Goal: Task Accomplishment & Management: Complete application form

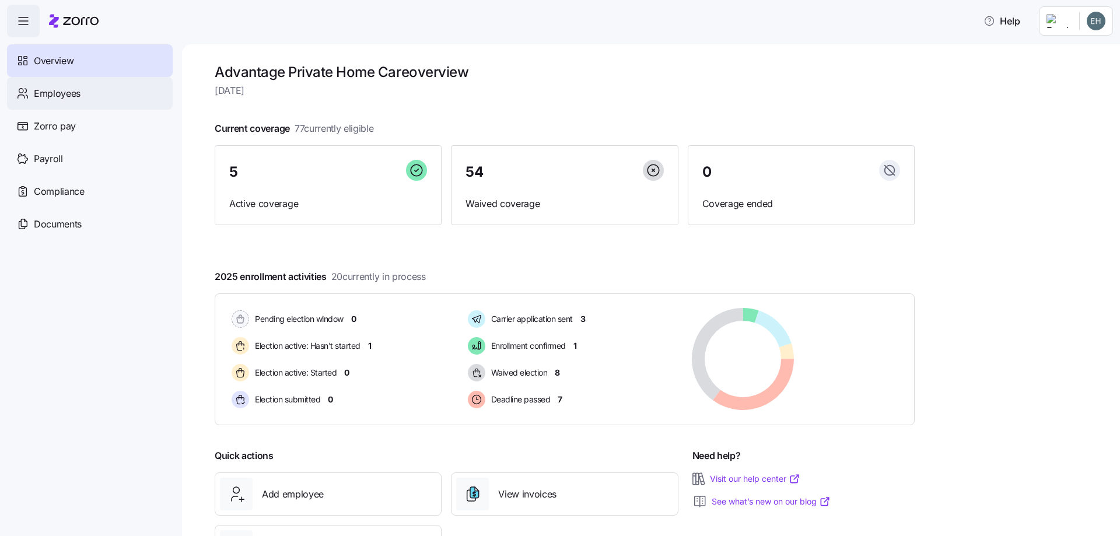
click at [55, 88] on span "Employees" at bounding box center [57, 93] width 47 height 15
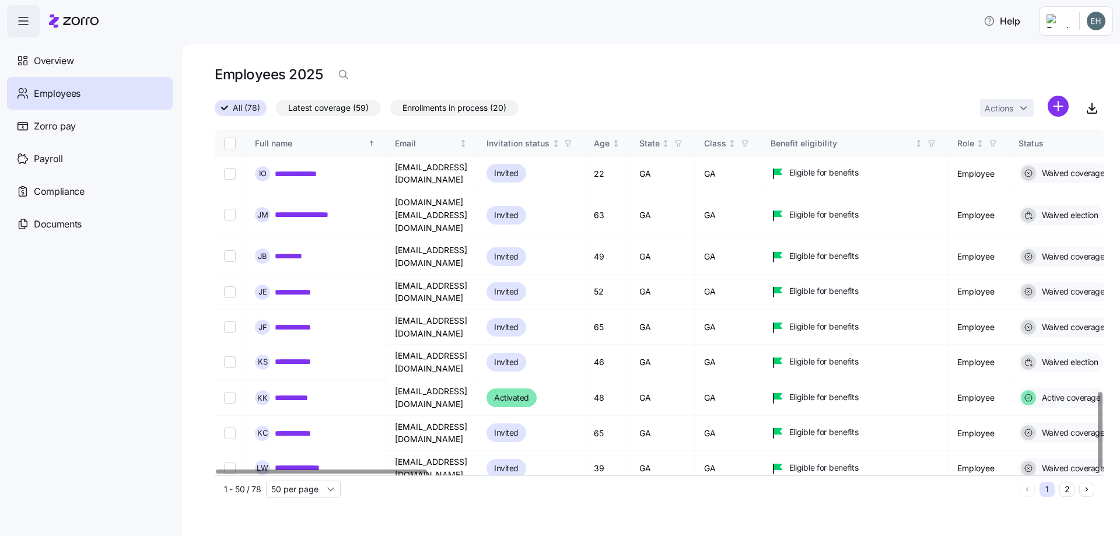
scroll to position [1198, 0]
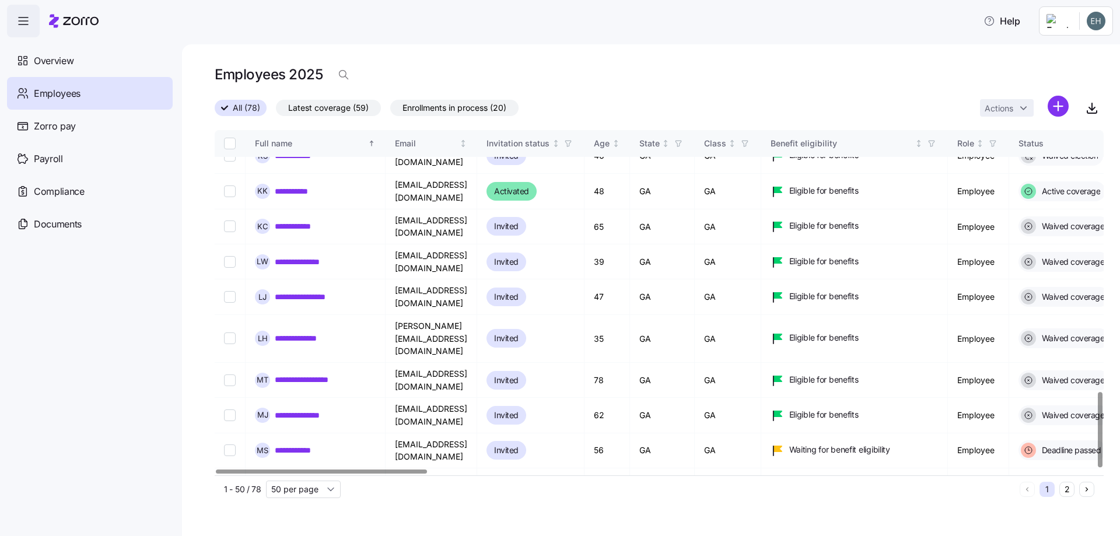
click at [1067, 490] on button "2" at bounding box center [1066, 489] width 15 height 15
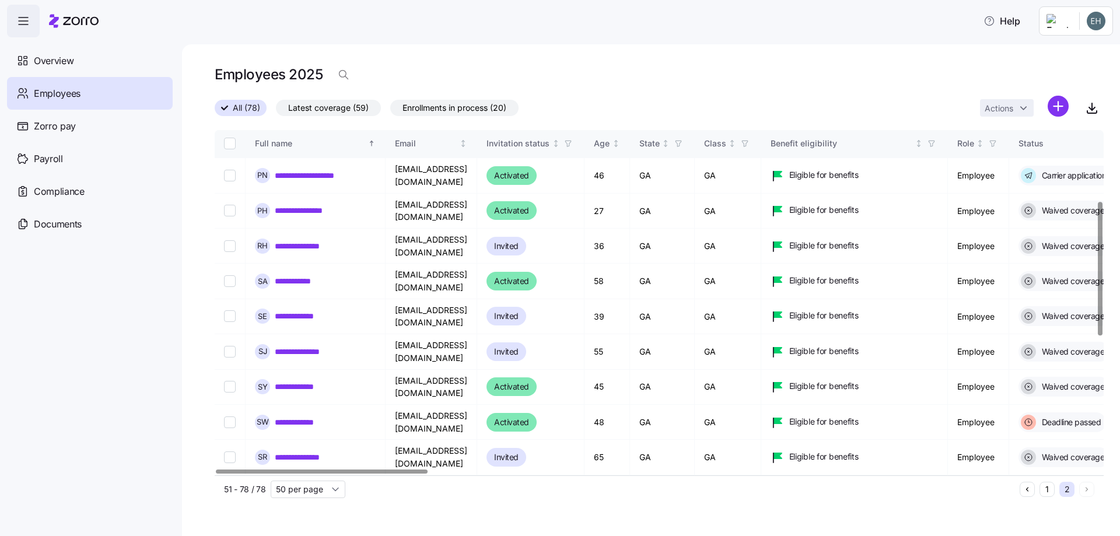
scroll to position [408, 0]
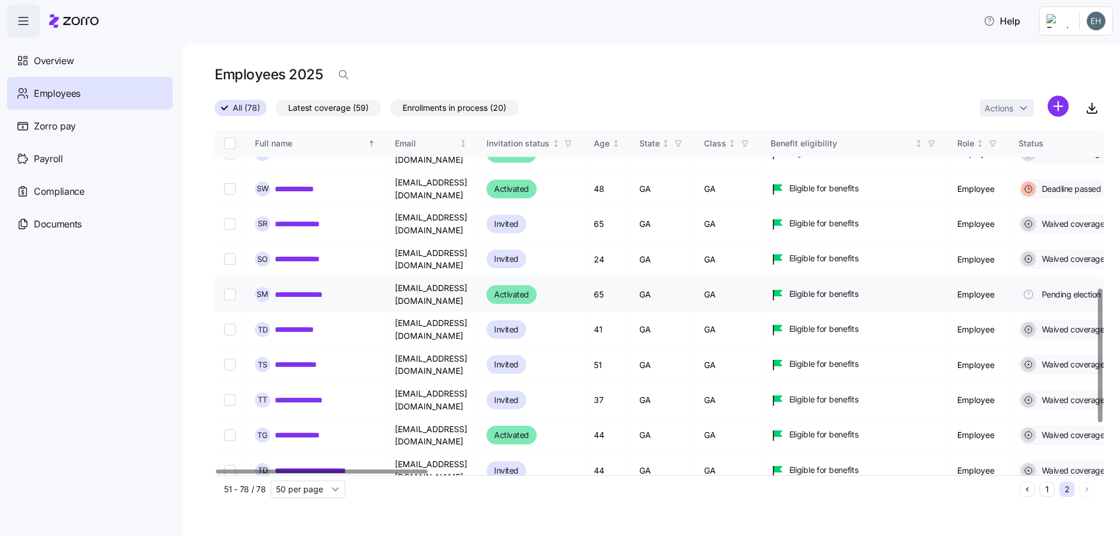
drag, startPoint x: 224, startPoint y: 217, endPoint x: 234, endPoint y: 218, distance: 9.9
click at [225, 289] on input "Select record 16" at bounding box center [230, 295] width 12 height 12
checkbox input "true"
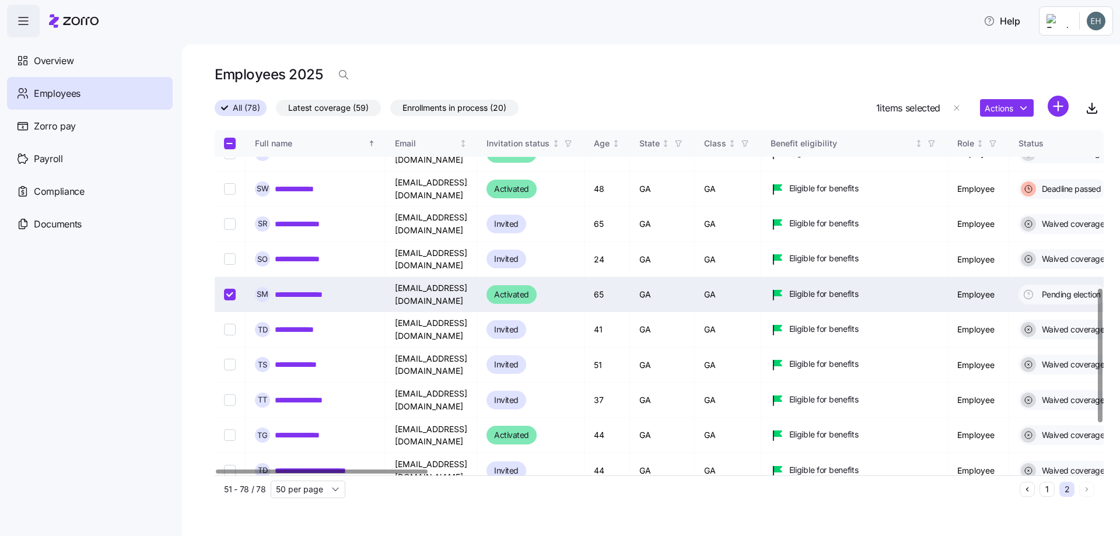
click at [273, 287] on div "**********" at bounding box center [315, 294] width 121 height 15
click at [340, 289] on link "**********" at bounding box center [309, 295] width 68 height 12
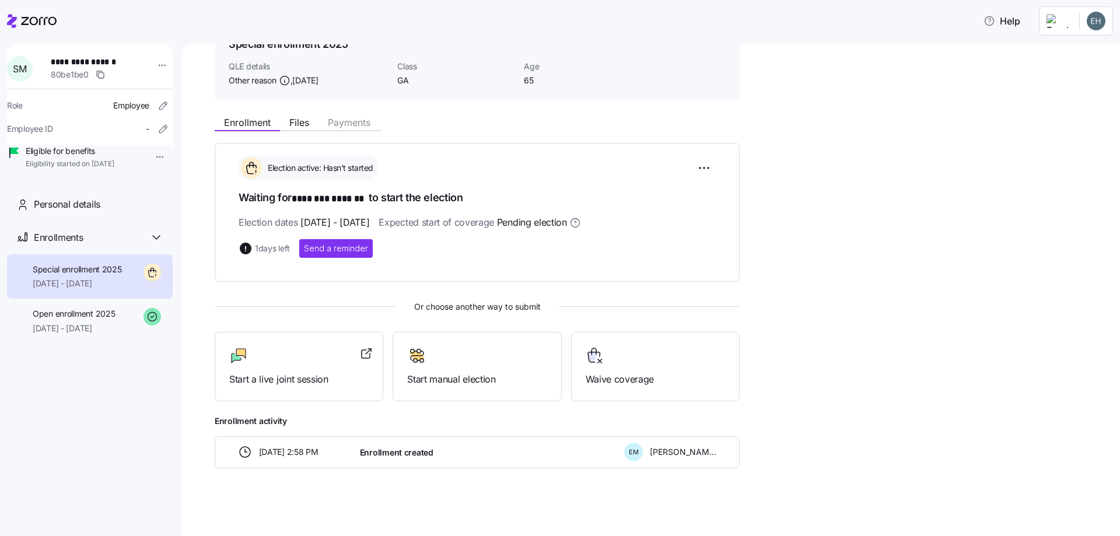
scroll to position [65, 0]
click at [598, 358] on icon at bounding box center [595, 354] width 19 height 19
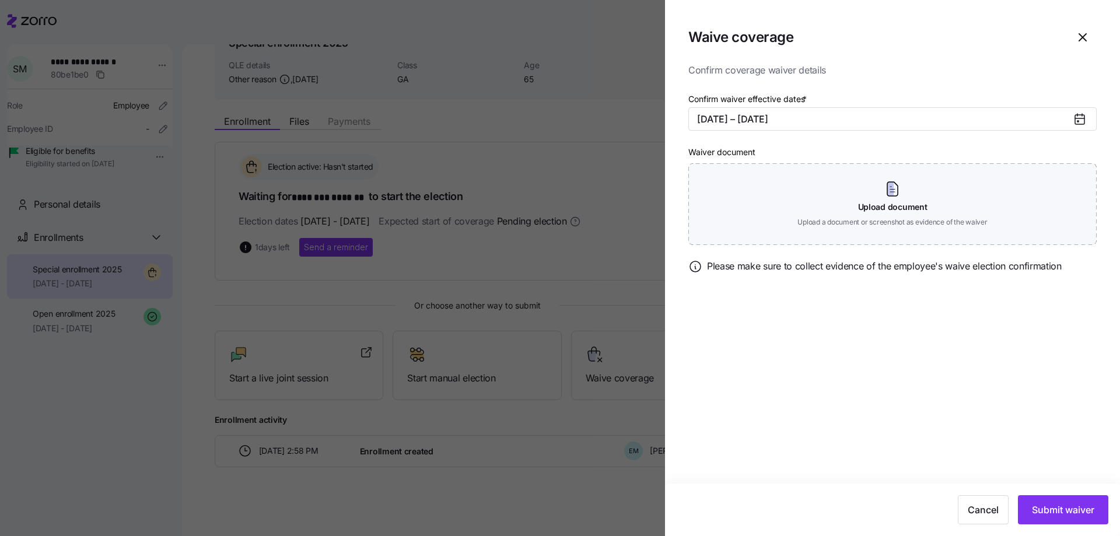
click at [1079, 118] on icon at bounding box center [1079, 119] width 9 height 9
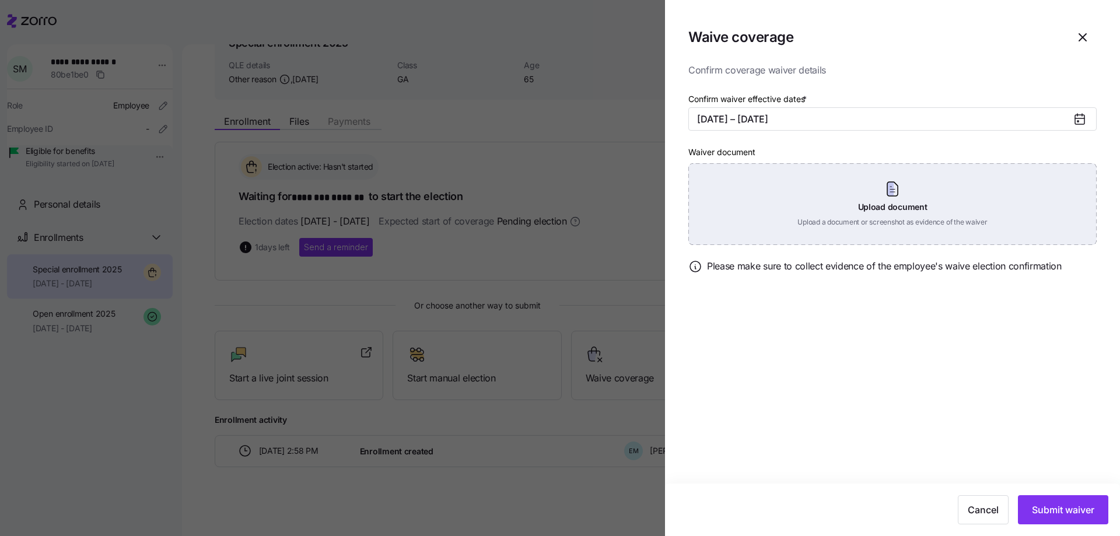
click at [894, 191] on div "Upload document Upload a document or screenshot as evidence of the waiver" at bounding box center [892, 204] width 408 height 82
click at [894, 190] on div "Upload document Upload a document or screenshot as evidence of the waiver" at bounding box center [892, 204] width 408 height 82
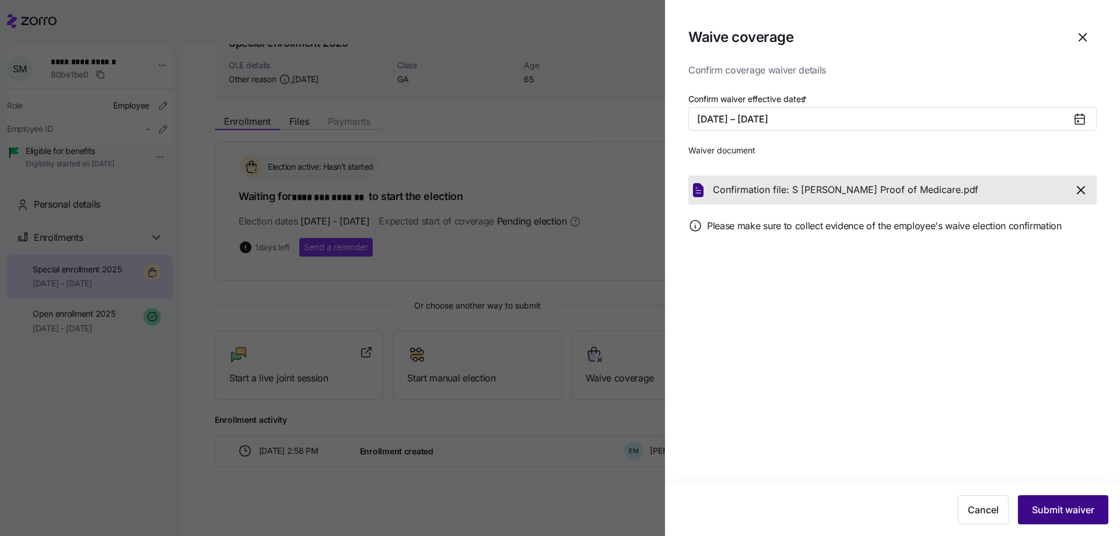
click at [1069, 511] on span "Submit waiver" at bounding box center [1063, 510] width 62 height 14
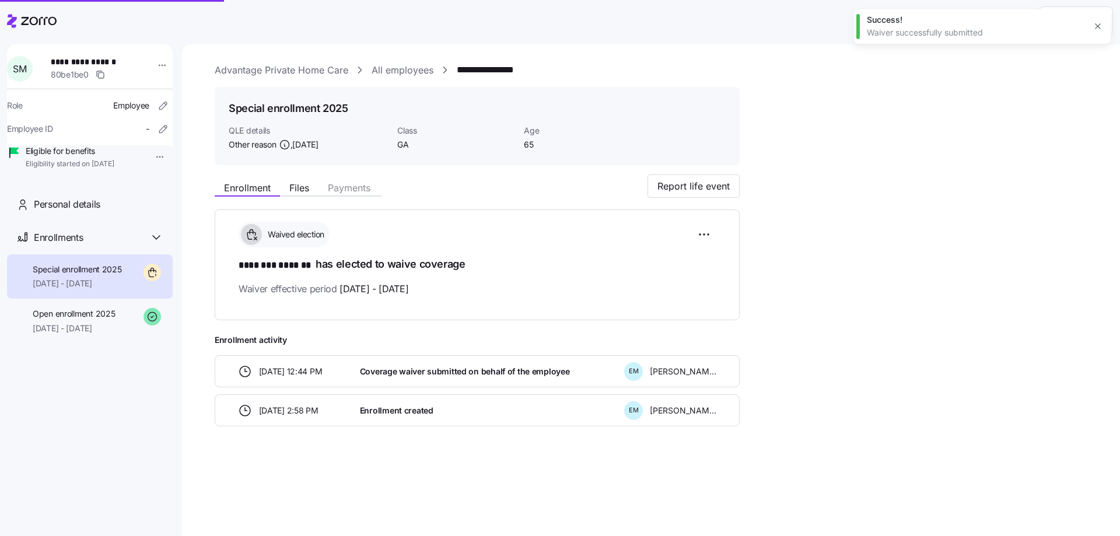
scroll to position [0, 0]
click at [693, 183] on span "Report life event" at bounding box center [693, 186] width 72 height 14
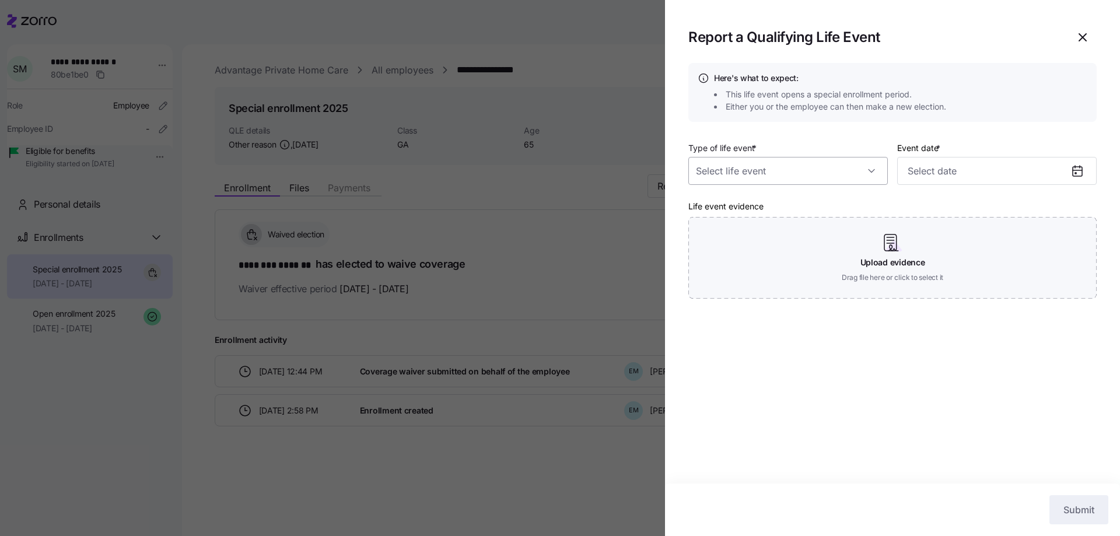
click at [862, 169] on input "Type of life event *" at bounding box center [788, 171] width 200 height 28
click at [725, 310] on span "Other reason" at bounding box center [727, 311] width 50 height 13
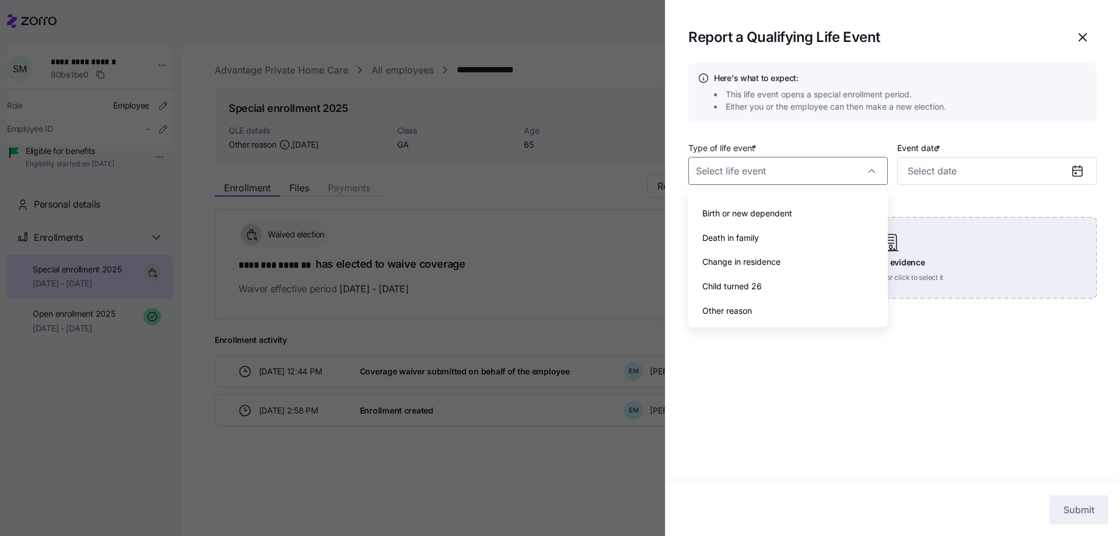
type input "Other reason"
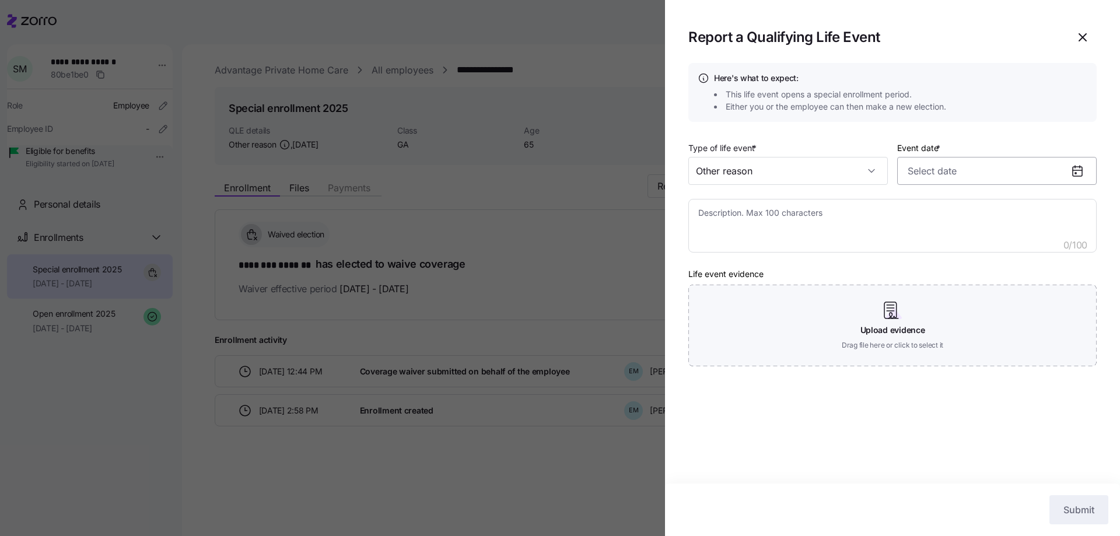
drag, startPoint x: 936, startPoint y: 171, endPoint x: 985, endPoint y: 162, distance: 49.9
click at [936, 171] on input "Event date *" at bounding box center [997, 171] width 200 height 28
click at [923, 268] on button "1" at bounding box center [922, 267] width 28 height 28
type input "[DATE]"
click at [741, 235] on textarea at bounding box center [892, 226] width 408 height 54
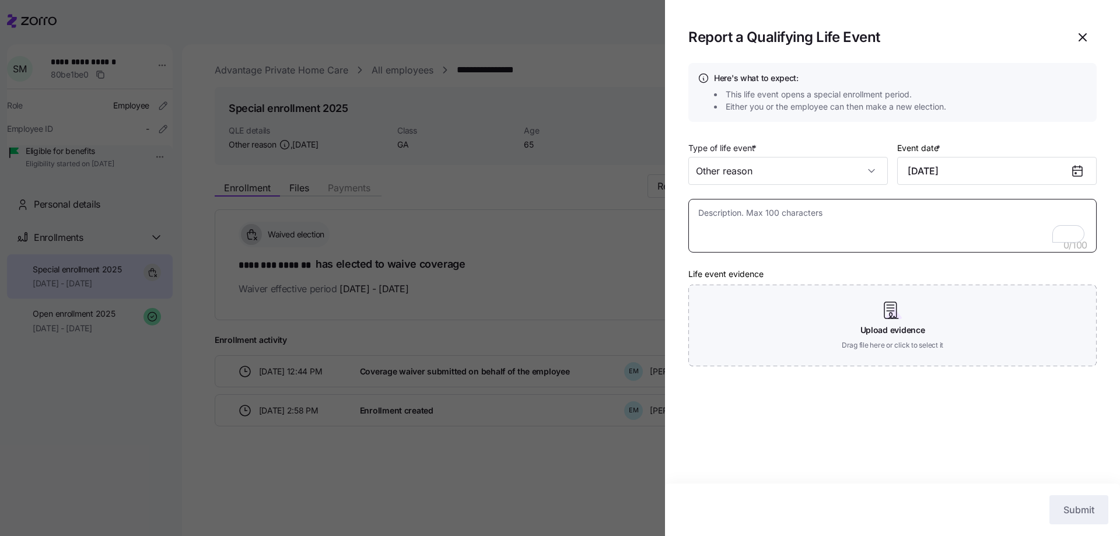
type textarea "S"
type textarea "x"
type textarea "Sy"
type textarea "x"
type textarea "Syl"
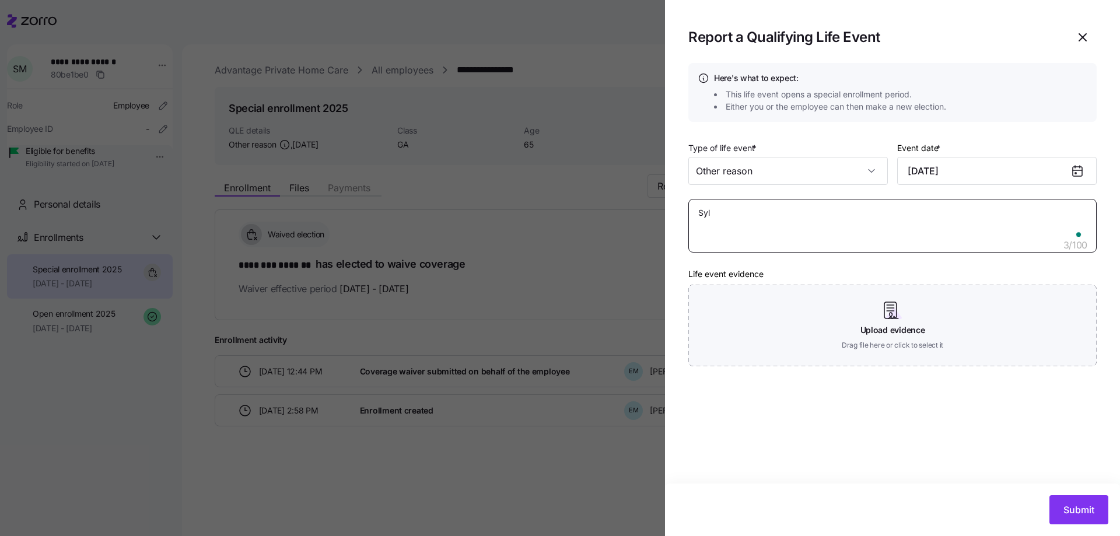
type textarea "x"
type textarea "[PERSON_NAME]"
type textarea "x"
type textarea "[PERSON_NAME]"
type textarea "x"
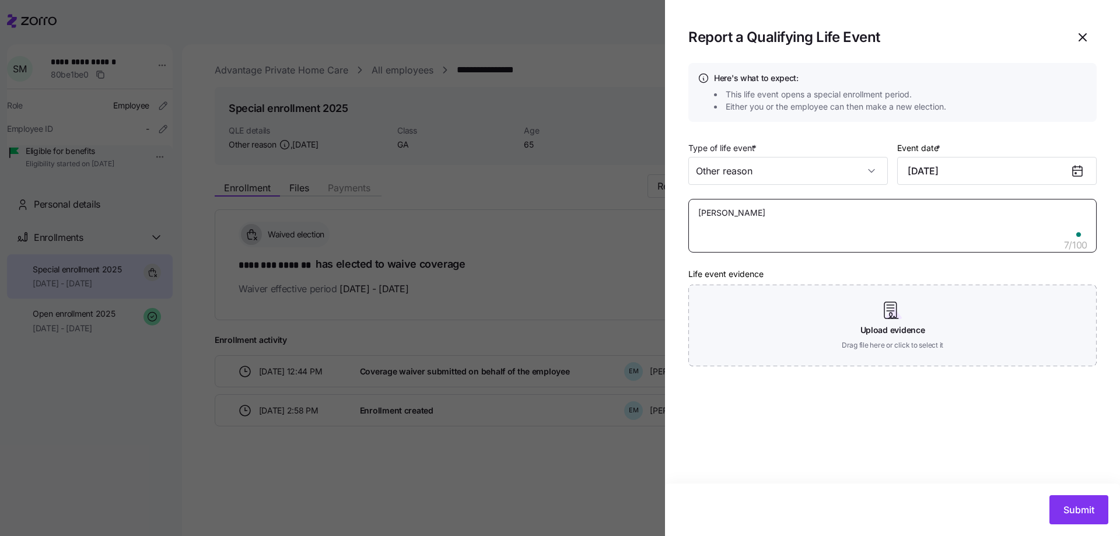
type textarea "[PERSON_NAME]"
type textarea "x"
type textarea "[PERSON_NAME]"
type textarea "x"
type textarea "[PERSON_NAME] No"
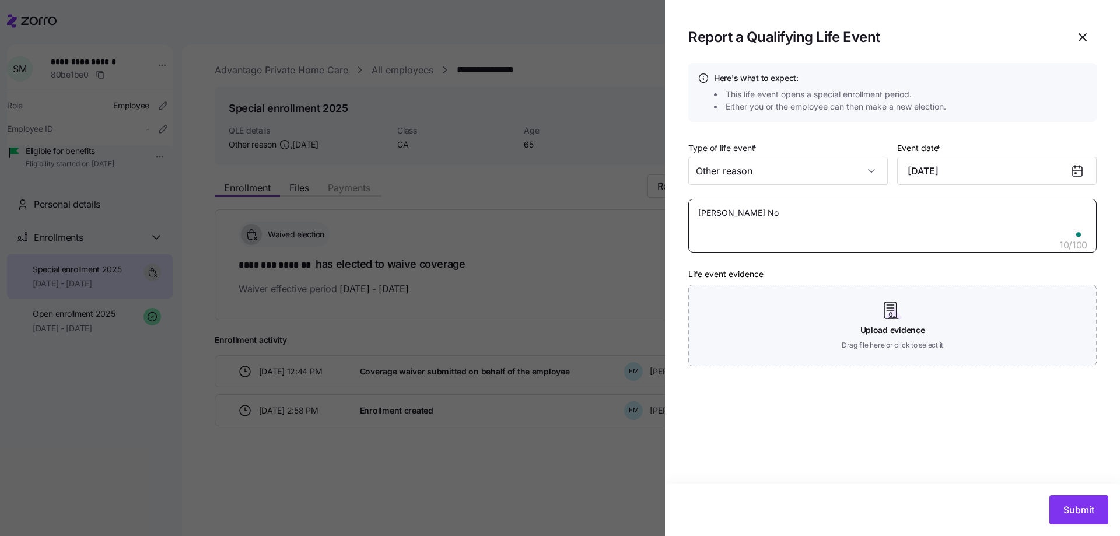
type textarea "x"
type textarea "[PERSON_NAME] Now"
type textarea "x"
type textarea "[PERSON_NAME] Now"
type textarea "x"
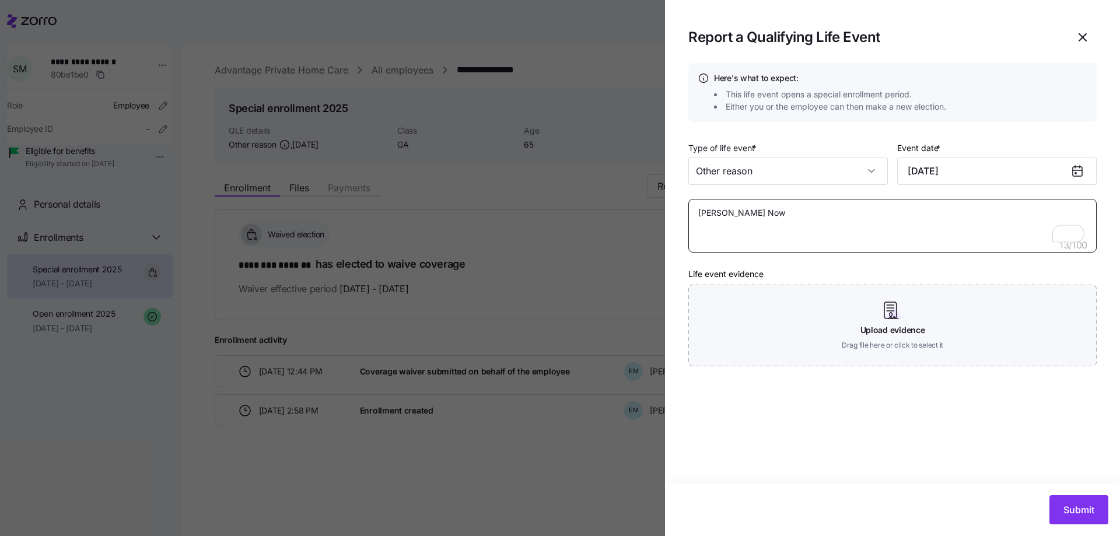
type textarea "[PERSON_NAME] Now r"
type textarea "x"
type textarea "[PERSON_NAME] Now re"
type textarea "x"
type textarea "[PERSON_NAME] Now rec"
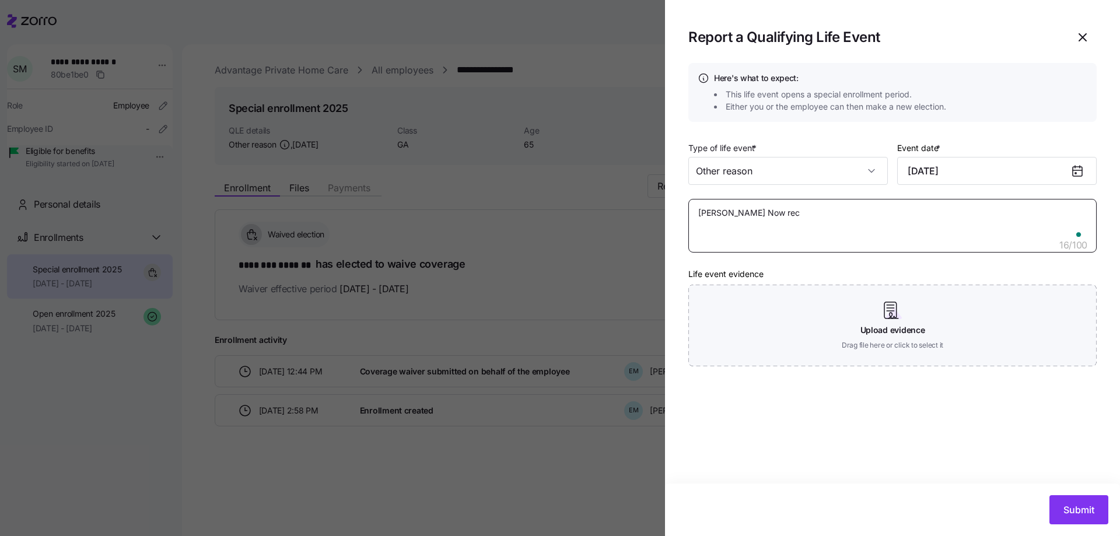
type textarea "x"
type textarea "[PERSON_NAME] Now rece"
type textarea "x"
type textarea "[PERSON_NAME] Now recei"
type textarea "x"
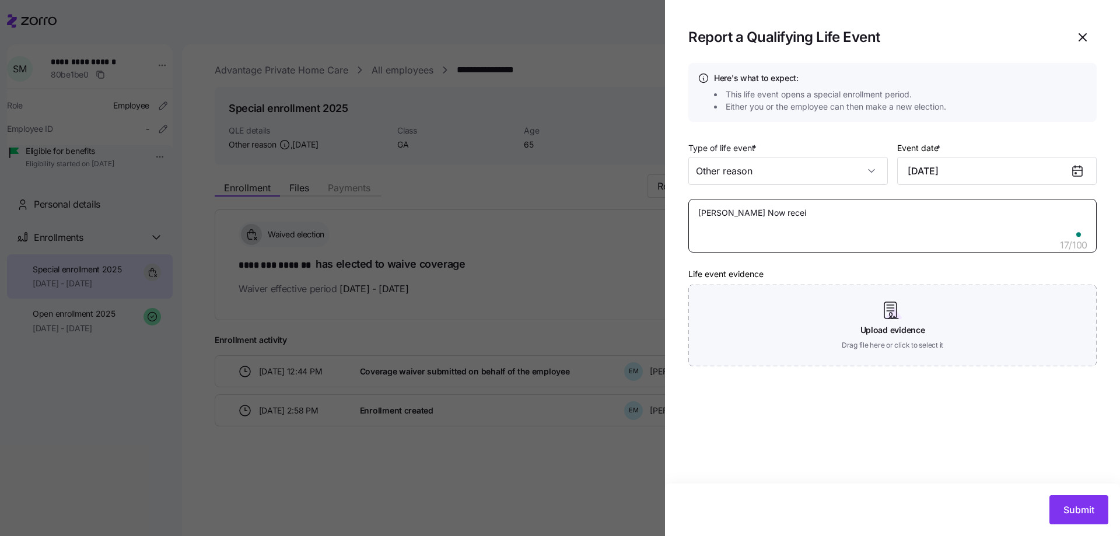
type textarea "[PERSON_NAME] Now receiv"
type textarea "x"
type textarea "[PERSON_NAME] Now receive"
type textarea "x"
type textarea "[PERSON_NAME] Now receives"
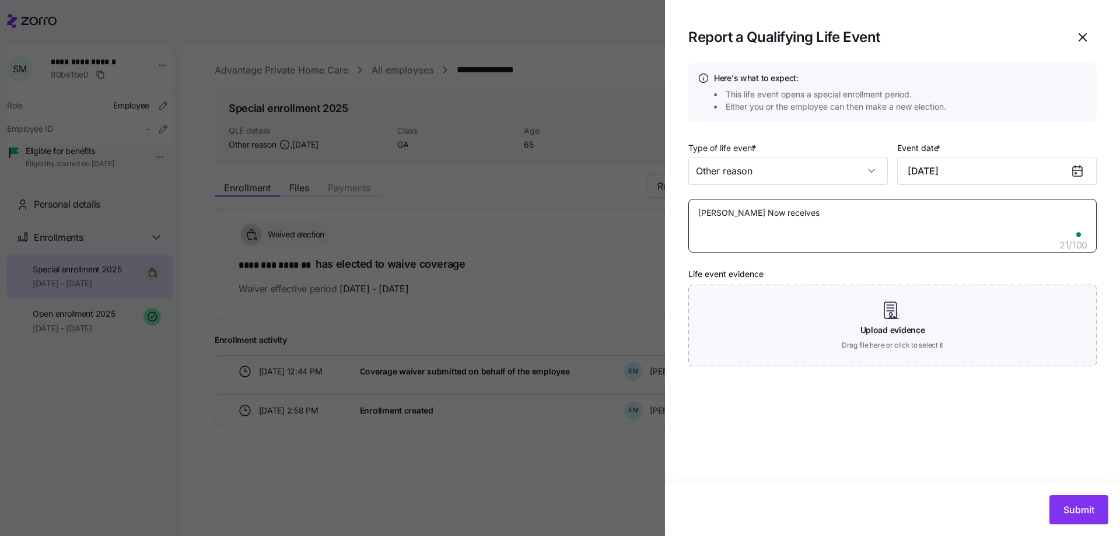
type textarea "x"
type textarea "[PERSON_NAME] Now receives M"
type textarea "x"
type textarea "[PERSON_NAME] Now receives Mi"
type textarea "x"
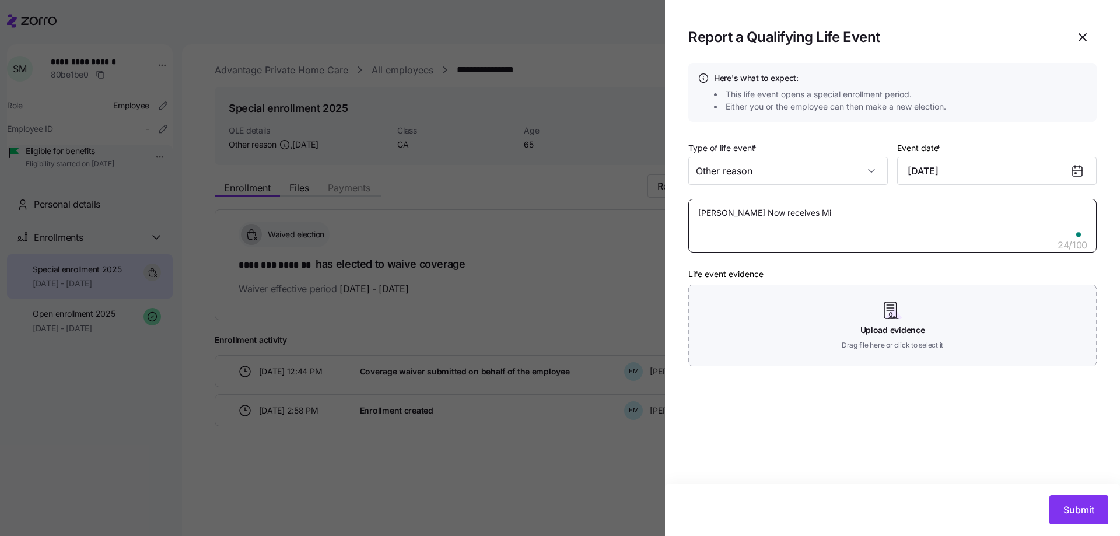
type textarea "[PERSON_NAME] Now receives Mid"
type textarea "x"
type textarea "[PERSON_NAME] Now receives Midi"
type textarea "x"
type textarea "[PERSON_NAME] Now receives Midic"
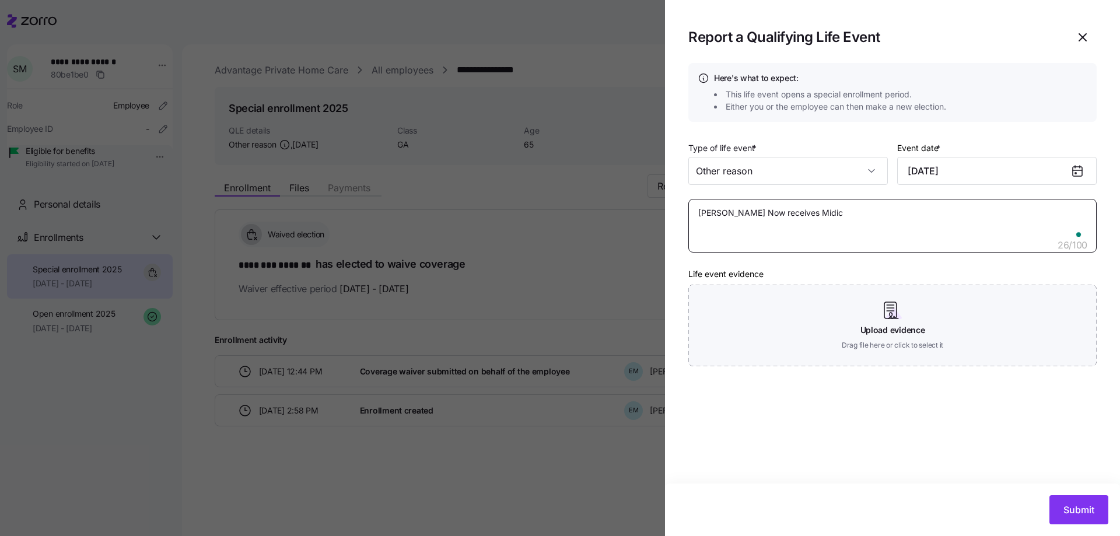
type textarea "x"
type textarea "[PERSON_NAME] Now receives Midica"
type textarea "x"
type textarea "[PERSON_NAME] Now receives Midic"
type textarea "x"
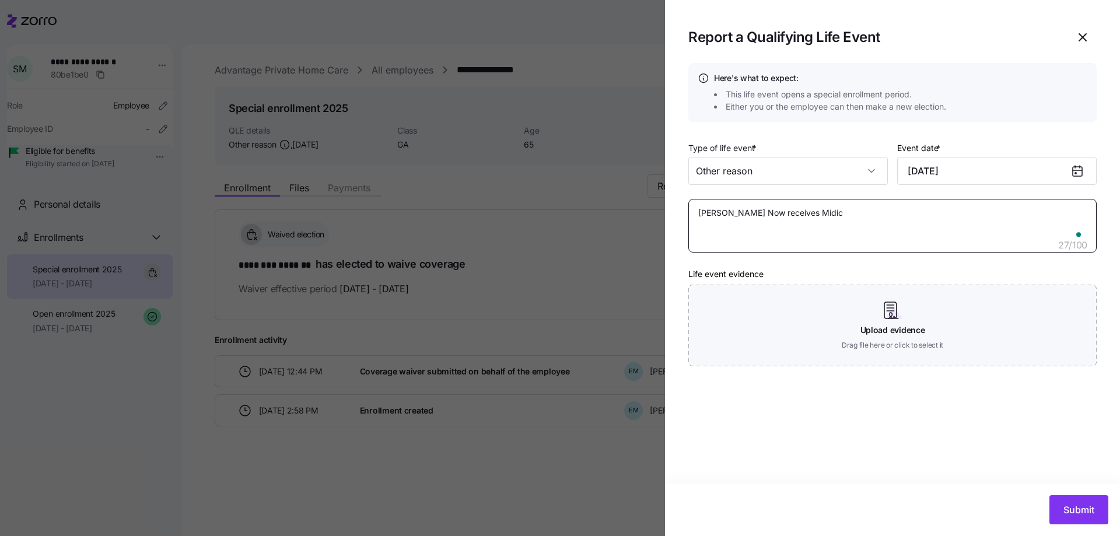
type textarea "[PERSON_NAME] Now receives Midi"
type textarea "x"
type textarea "[PERSON_NAME] Now receives Mid"
type textarea "x"
type textarea "[PERSON_NAME] Now receives Mi"
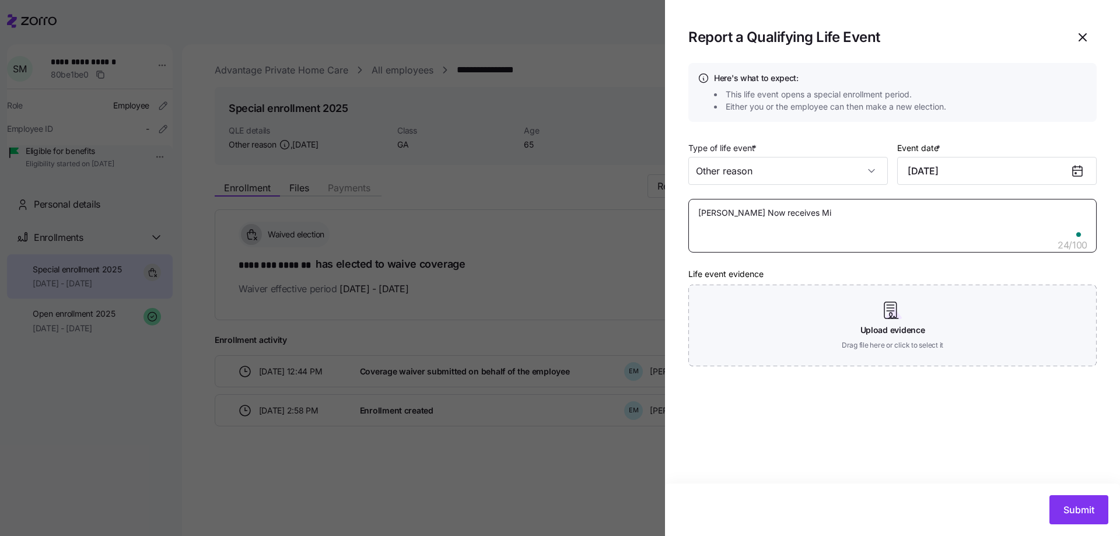
type textarea "x"
type textarea "[PERSON_NAME] Now receives M"
type textarea "x"
type textarea "[PERSON_NAME] Now receives Me"
type textarea "x"
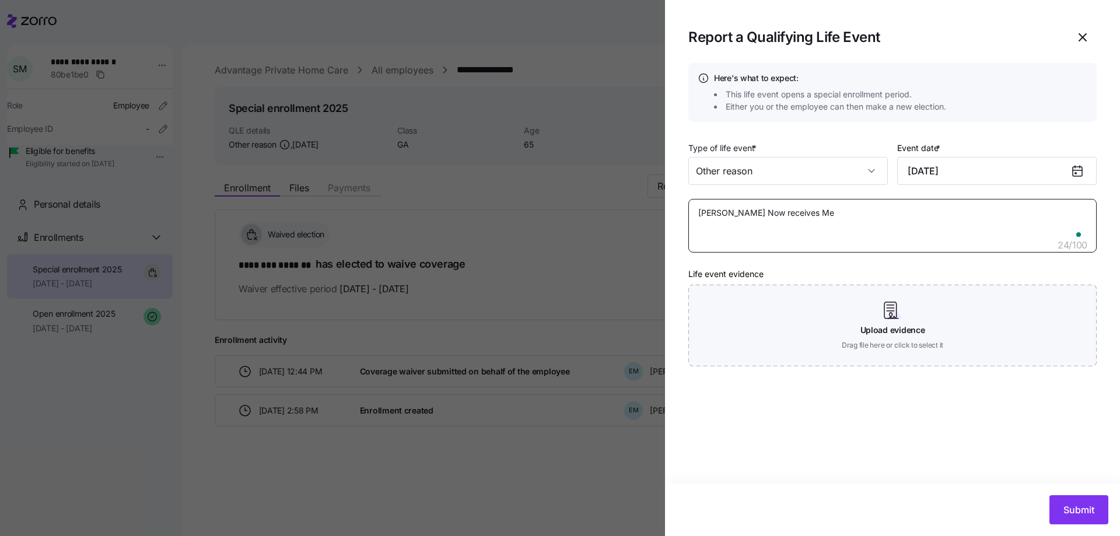
type textarea "[PERSON_NAME] Now receives Med"
type textarea "x"
type textarea "[PERSON_NAME] Now receives Medi"
type textarea "x"
type textarea "[PERSON_NAME] Now receives Medic"
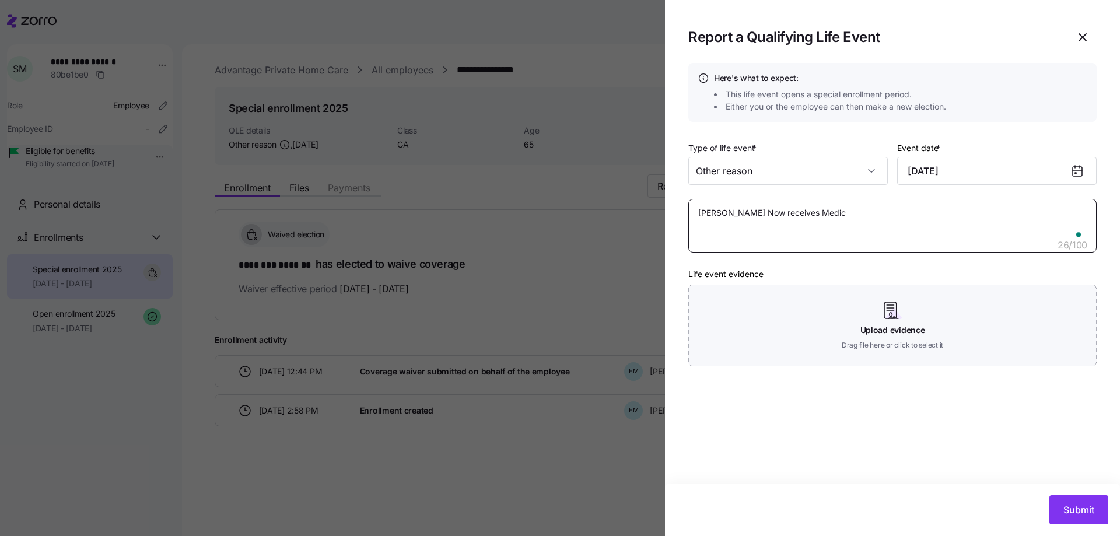
type textarea "x"
type textarea "[PERSON_NAME] Now receives Medica"
type textarea "x"
type textarea "[PERSON_NAME] Now receives Medicar"
type textarea "x"
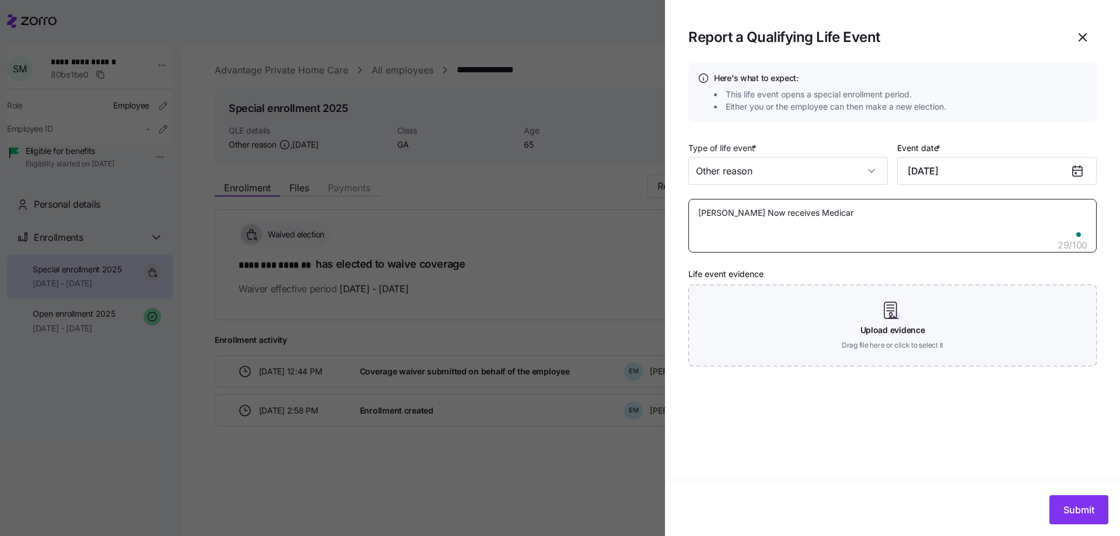
type textarea "[PERSON_NAME] Now receives Medicare"
type textarea "x"
type textarea "[PERSON_NAME] Now receives Medicare"
type textarea "x"
type textarea "[PERSON_NAME] Now receives Medicare s"
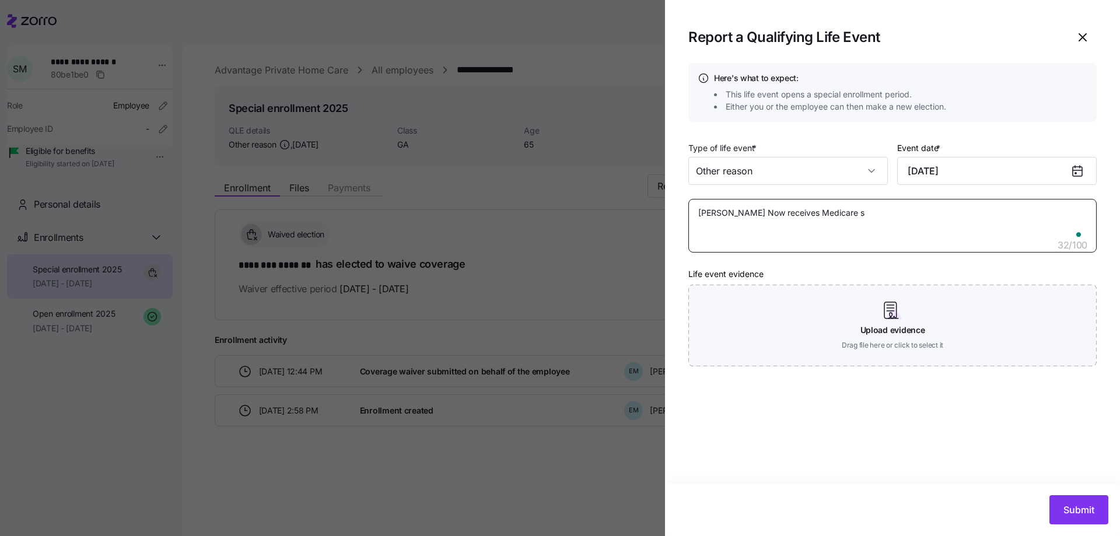
type textarea "x"
type textarea "[PERSON_NAME] Now receives Medicare st"
type textarea "x"
type textarea "[PERSON_NAME] Now receives Medicare sta"
type textarea "x"
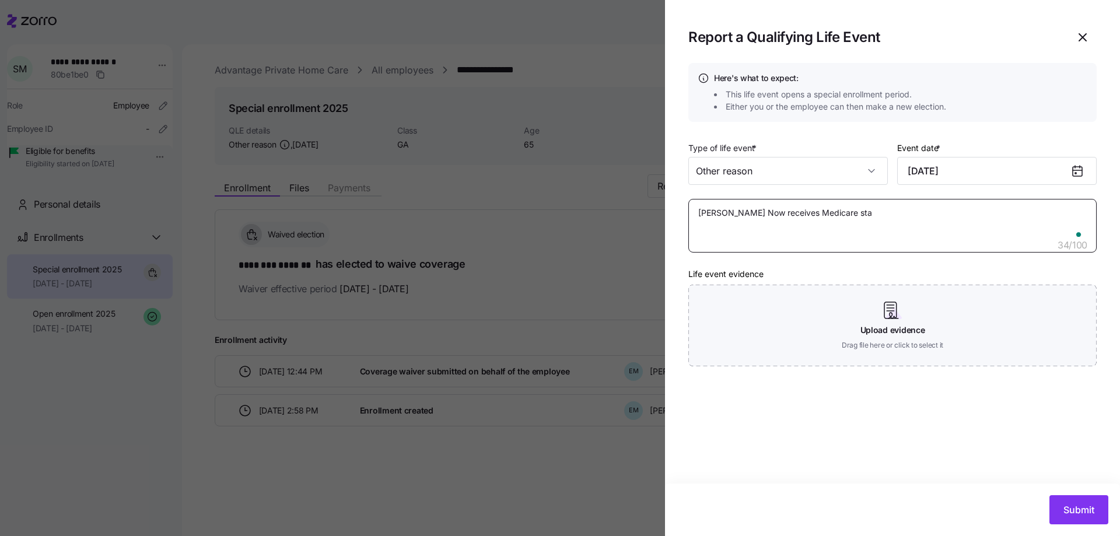
type textarea "[PERSON_NAME] Now receives Medicare star"
type textarea "x"
type textarea "[PERSON_NAME] Now receives Medicare start"
type textarea "x"
type textarea "[PERSON_NAME] Now receives Medicare starti"
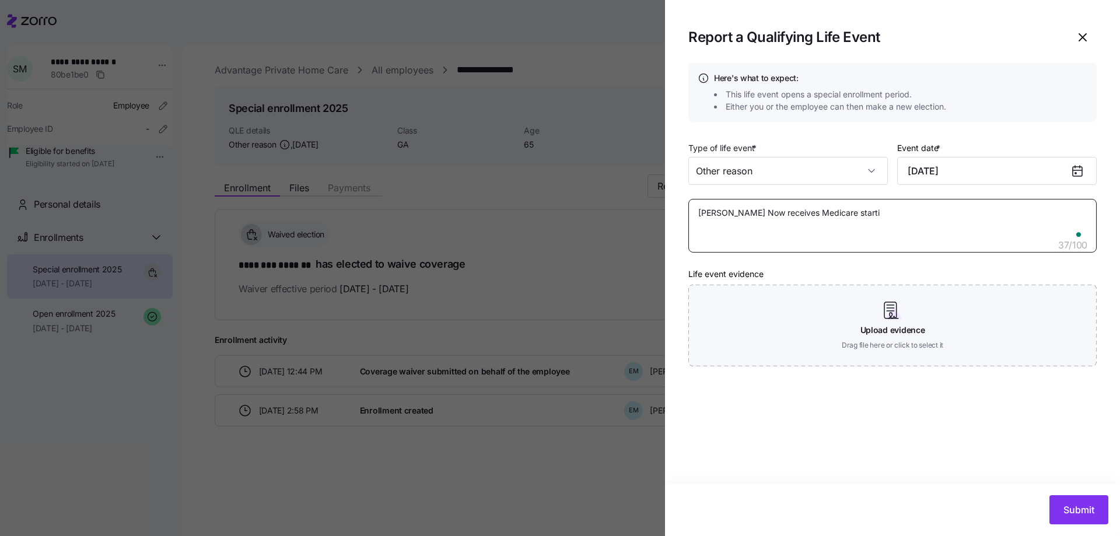
type textarea "x"
type textarea "[PERSON_NAME] Now receives Medicare startin"
type textarea "x"
type textarea "[PERSON_NAME] Now receives Medicare starting"
type textarea "x"
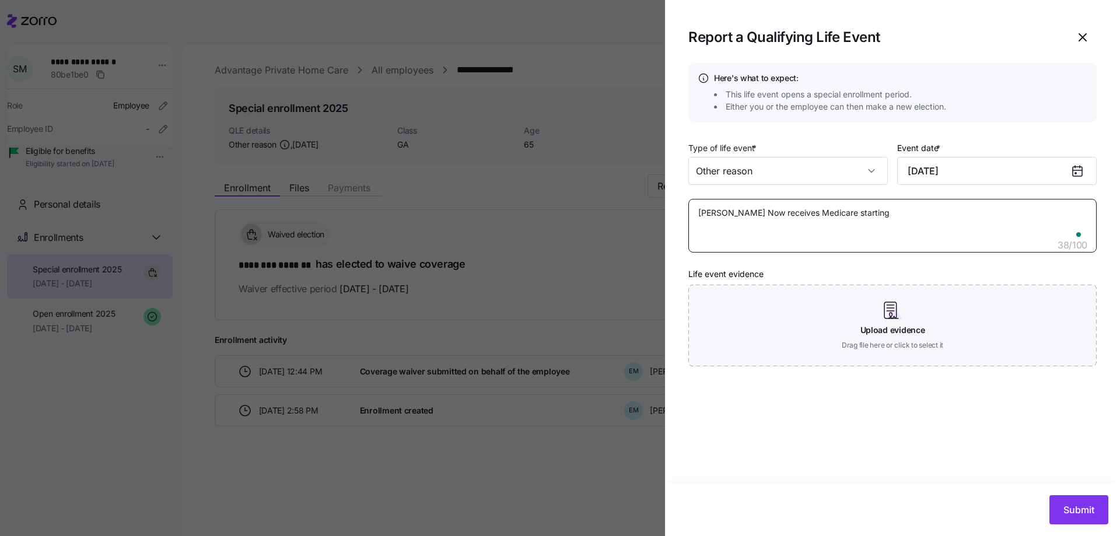
type textarea "[PERSON_NAME] Now receives Medicare starting"
type textarea "x"
type textarea "[PERSON_NAME] Now receives Medicare starting i"
type textarea "x"
type textarea "[PERSON_NAME] Now receives Medicare starting in"
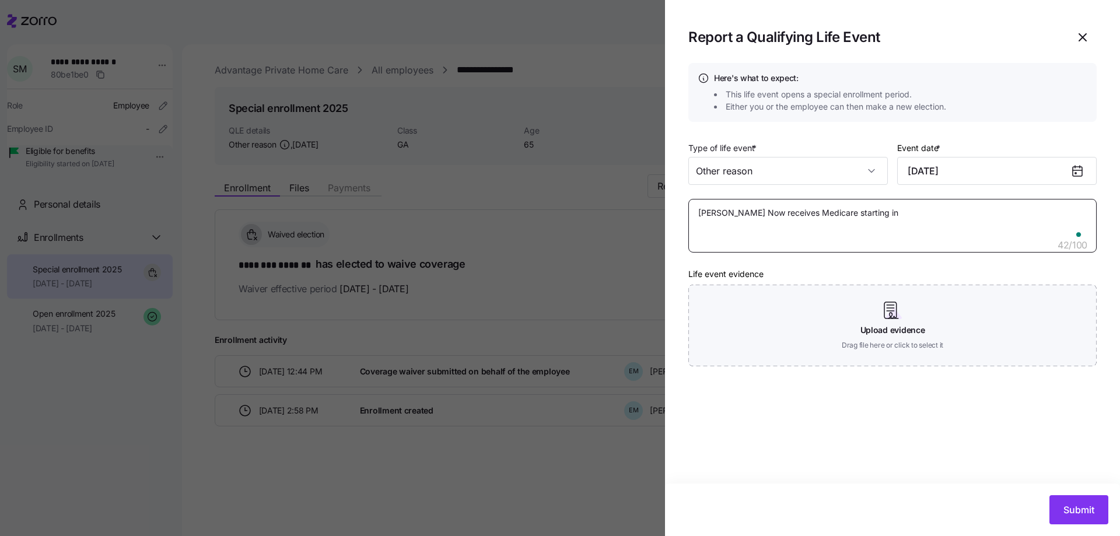
type textarea "x"
type textarea "[PERSON_NAME] Now receives Medicare starting in"
type textarea "x"
type textarea "[PERSON_NAME] Now receives Medicare starting in t"
type textarea "x"
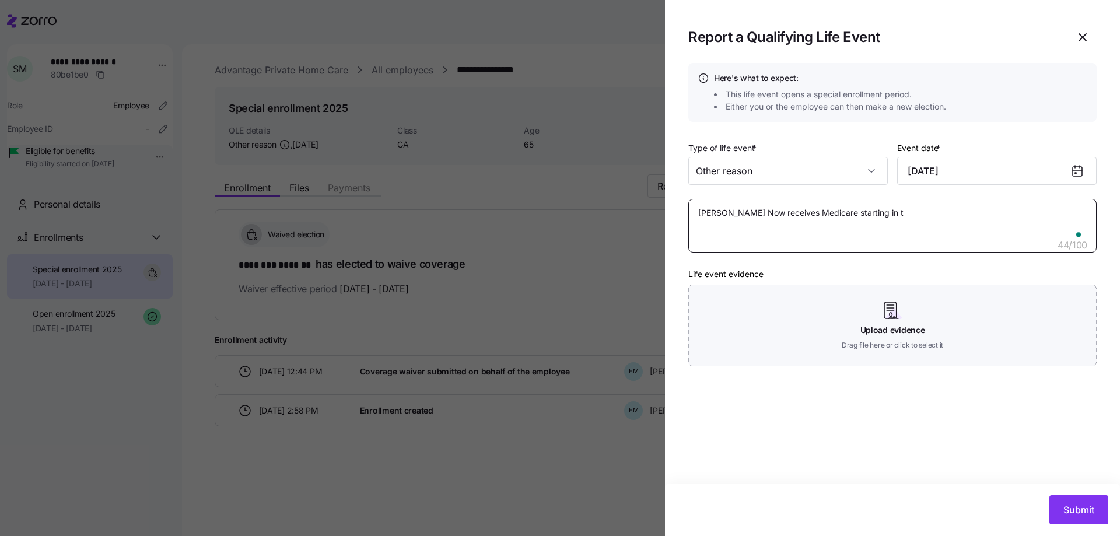
type textarea "[PERSON_NAME] Now receives Medicare starting in th"
type textarea "x"
type textarea "[PERSON_NAME] Now receives Medicare starting in the"
type textarea "x"
type textarea "[PERSON_NAME] Now receives Medicare starting in the"
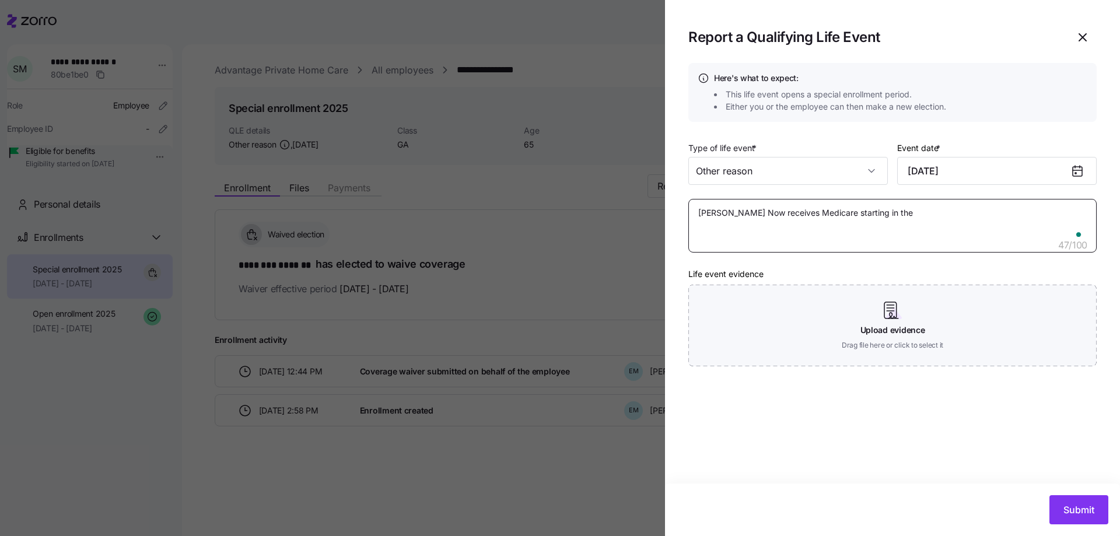
type textarea "x"
type textarea "[PERSON_NAME] Now receives Medicare starting in the M"
type textarea "x"
type textarea "[PERSON_NAME] Now receives Medicare starting in the Mo"
type textarea "x"
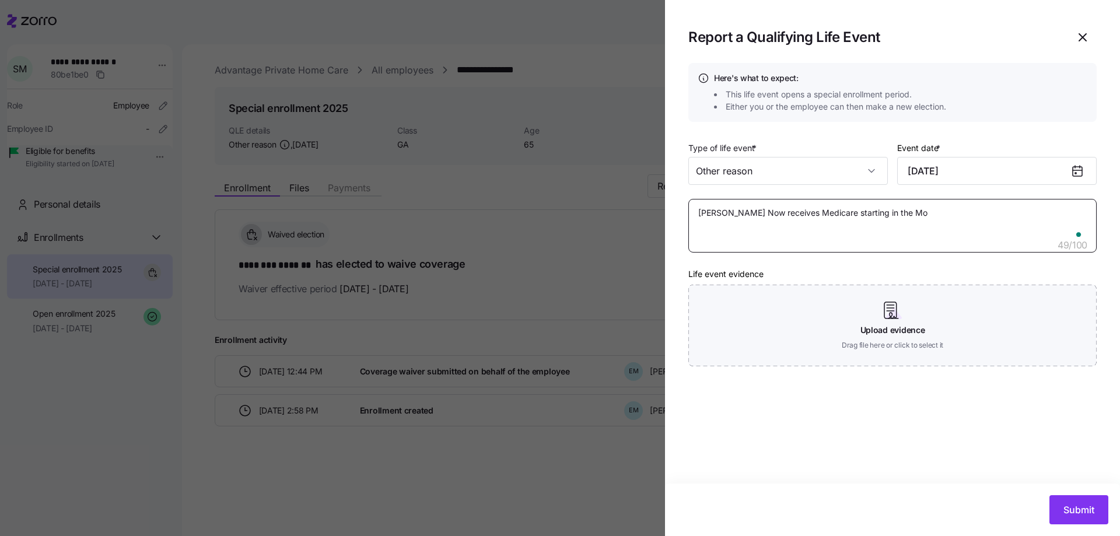
type textarea "[PERSON_NAME] Now receives Medicare starting in the Mon"
type textarea "x"
type textarea "[PERSON_NAME] Now receives Medicare starting in the Mont"
type textarea "x"
type textarea "[PERSON_NAME] Now receives Medicare starting in the Month"
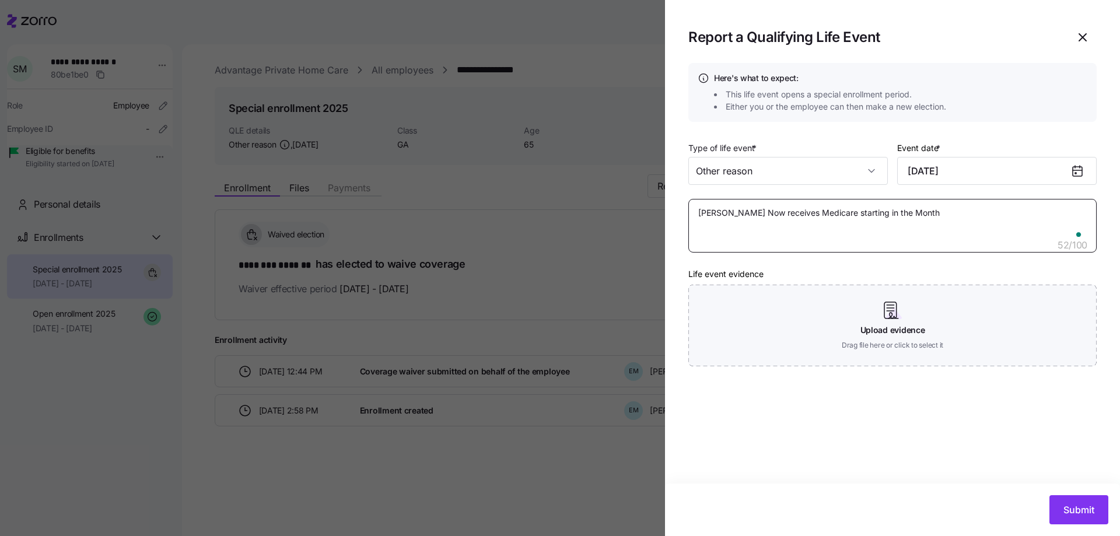
type textarea "x"
type textarea "[PERSON_NAME] Now receives Medicare starting in the Month"
type textarea "x"
type textarea "[PERSON_NAME] Now receives Medicare starting in the Month o"
type textarea "x"
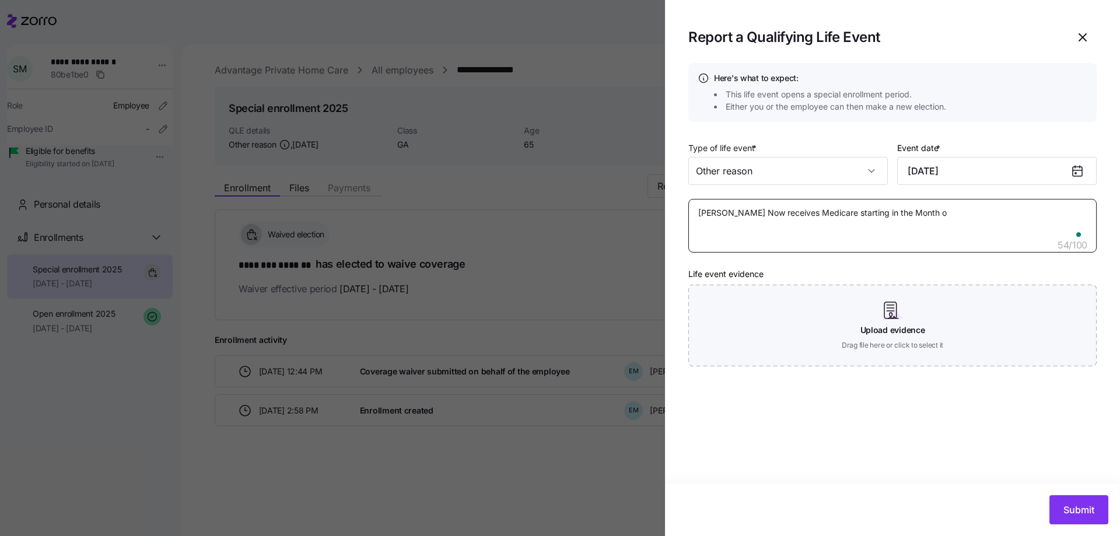
type textarea "[PERSON_NAME] Now receives Medicare starting in the Month of"
type textarea "x"
type textarea "[PERSON_NAME] Now receives Medicare starting in the Month of"
type textarea "x"
type textarea "[PERSON_NAME] Now receives Medicare starting in the Month of S"
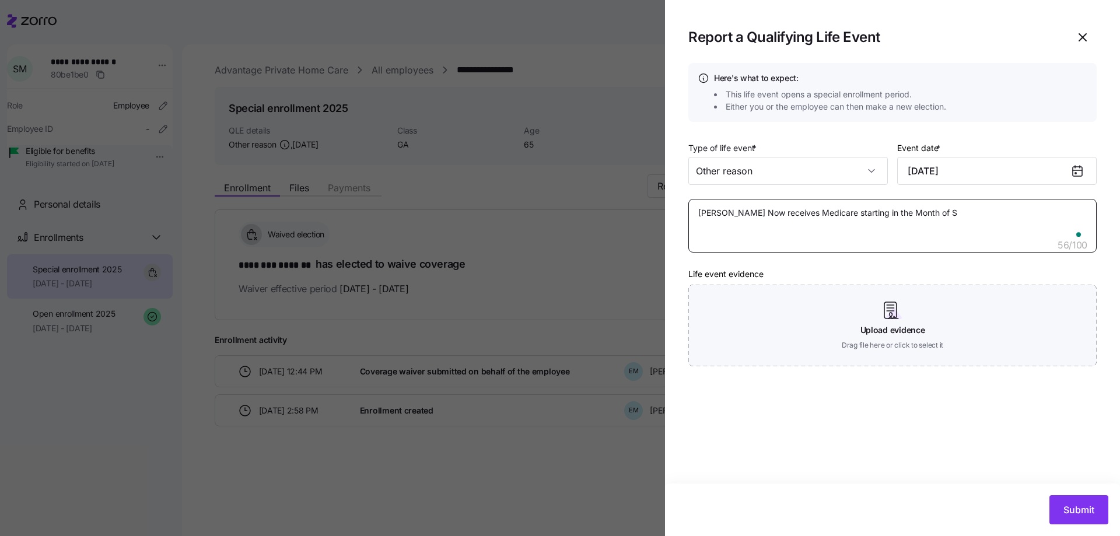
type textarea "x"
type textarea "[PERSON_NAME] Now receives Medicare starting in the Month of Se"
type textarea "x"
type textarea "[PERSON_NAME] Now receives Medicare starting in the Month of Sep"
type textarea "x"
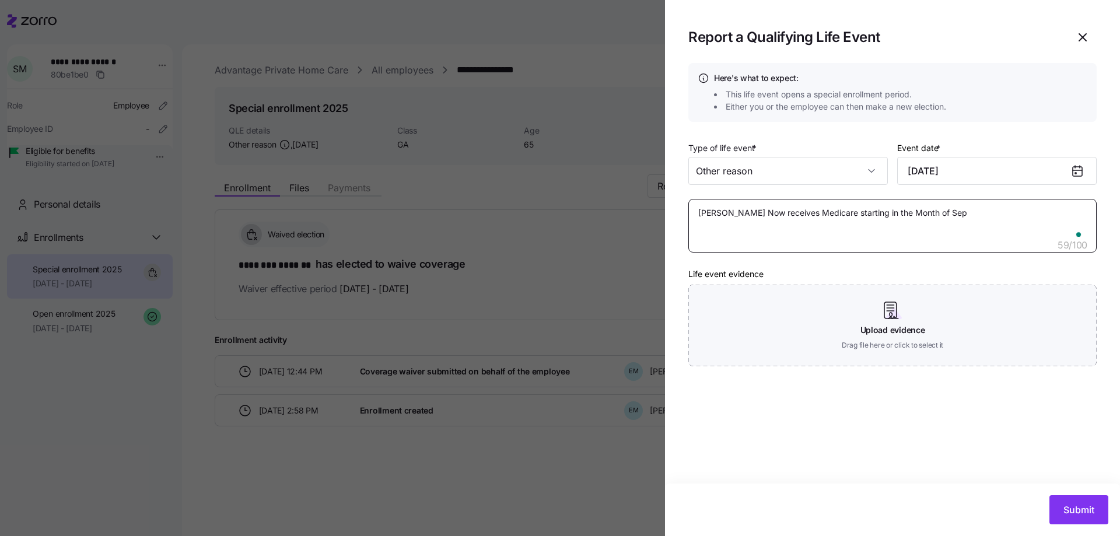
type textarea "[PERSON_NAME] Now receives Medicare starting in the Month of Sept"
type textarea "x"
type textarea "[PERSON_NAME] Now receives Medicare starting in the Month of Septe"
type textarea "x"
type textarea "[PERSON_NAME] Now receives Medicare starting in the Month of Septem"
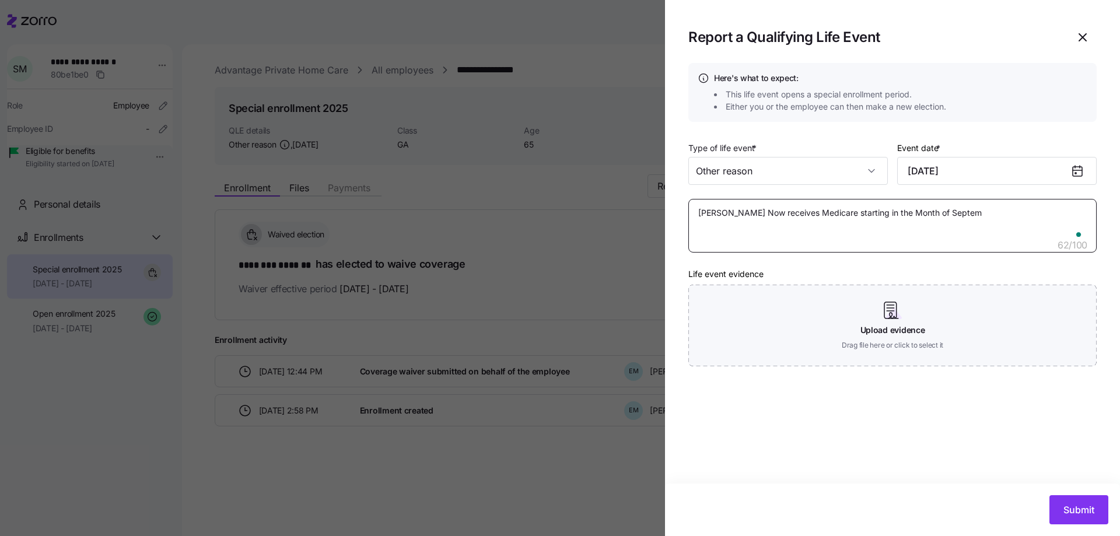
type textarea "x"
type textarea "[PERSON_NAME] Now receives Medicare starting in the Month of Septemb"
type textarea "x"
type textarea "[PERSON_NAME] Now receives Medicare starting in the Month of Septembe"
type textarea "x"
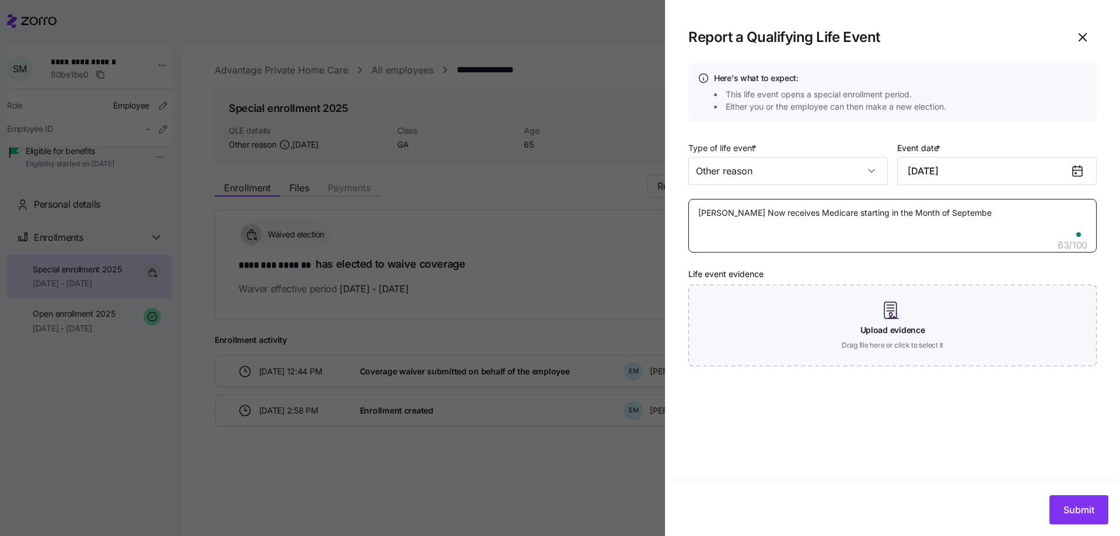
type textarea "[PERSON_NAME] Now receives Medicare starting in the Month of September"
type textarea "x"
type textarea "[PERSON_NAME] Now receives Medicare starting in the Month of September"
type textarea "x"
type textarea "[PERSON_NAME] Now receives Medicare starting in the Month of [DATE]"
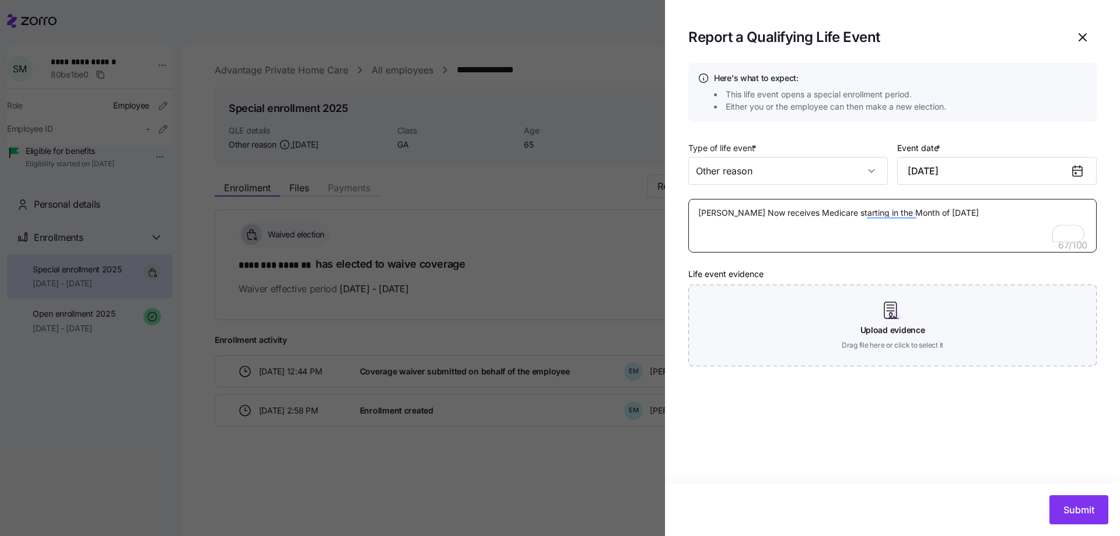
type textarea "x"
type textarea "[PERSON_NAME] Now receives Medicare starting in the Month of September"
type textarea "x"
type textarea "[PERSON_NAME] Now receives Medicare starting in the Month of September"
type textarea "x"
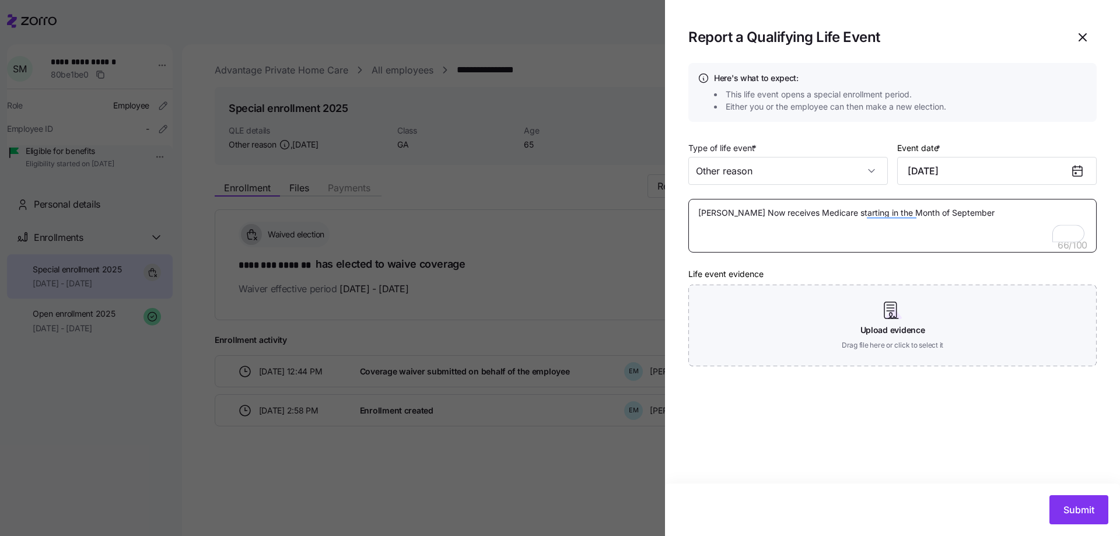
type textarea "[PERSON_NAME] Now receives Medicare starting in the Month of September,"
type textarea "x"
type textarea "[PERSON_NAME] Now receives Medicare starting in the Month of September,"
type textarea "x"
type textarea "[PERSON_NAME] Now receives Medicare starting in the Month of September, 2"
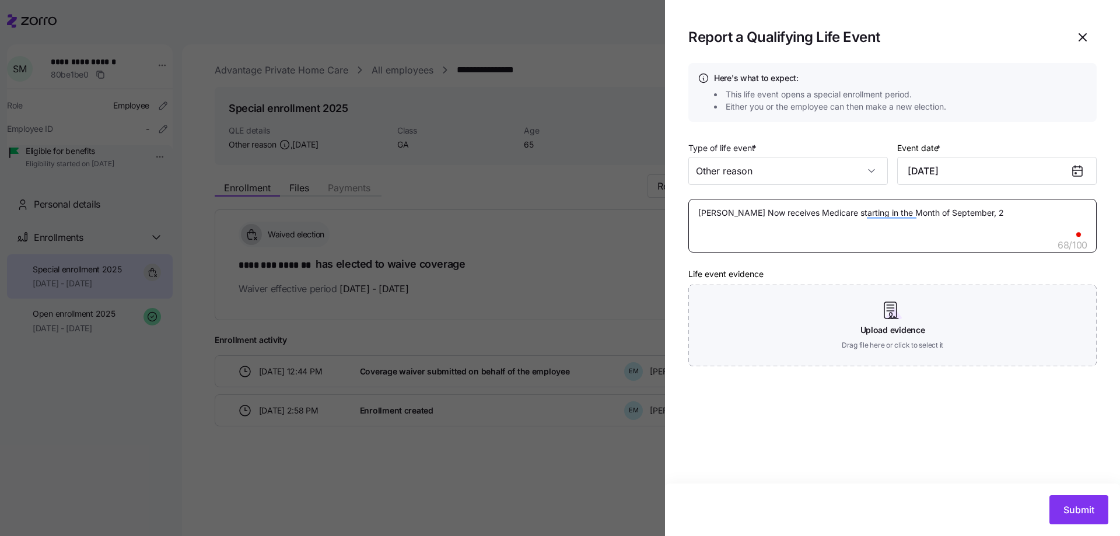
type textarea "x"
type textarea "[PERSON_NAME] Now receives Medicare starting in the Month of September, 20"
type textarea "x"
type textarea "[PERSON_NAME] Now receives Medicare starting in the Month of September, 202"
type textarea "x"
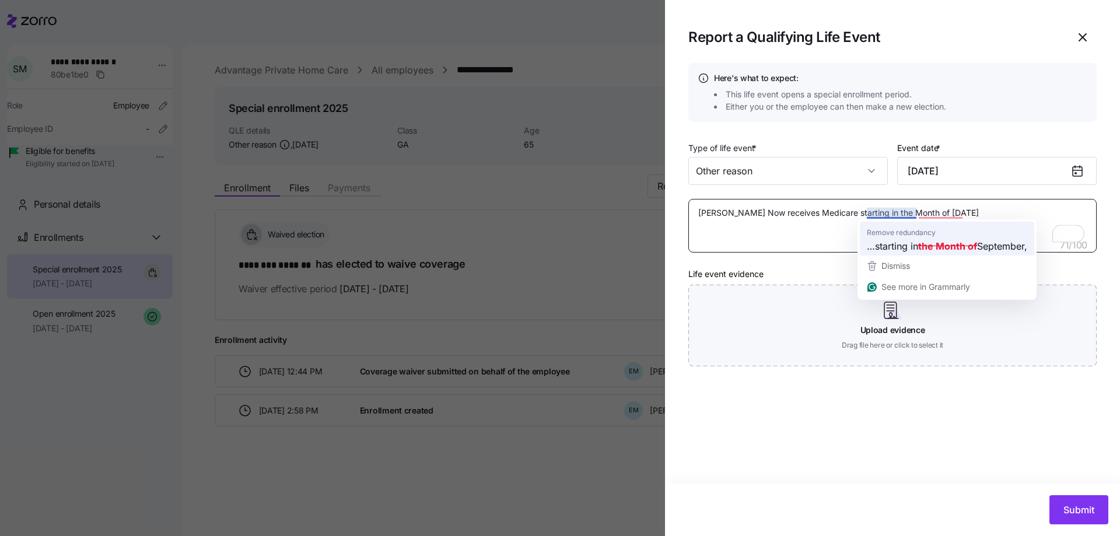
type textarea "[PERSON_NAME] Now receives Medicare starting in the Month of [DATE]"
type textarea "x"
type textarea "[PERSON_NAME] Now receives Medicare starting in [DATE]"
type textarea "x"
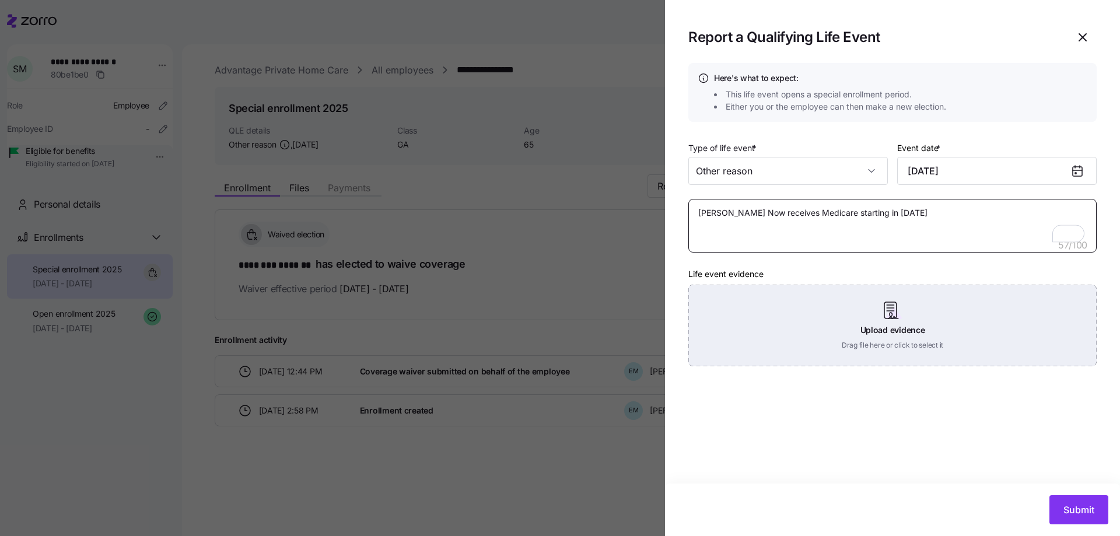
type textarea "[PERSON_NAME] Now receives Medicare starting in [DATE]"
click at [888, 317] on div "Upload evidence Drag file here or click to select it" at bounding box center [892, 326] width 408 height 82
click at [834, 317] on div "Upload evidence Drag file here or click to select it" at bounding box center [892, 326] width 408 height 82
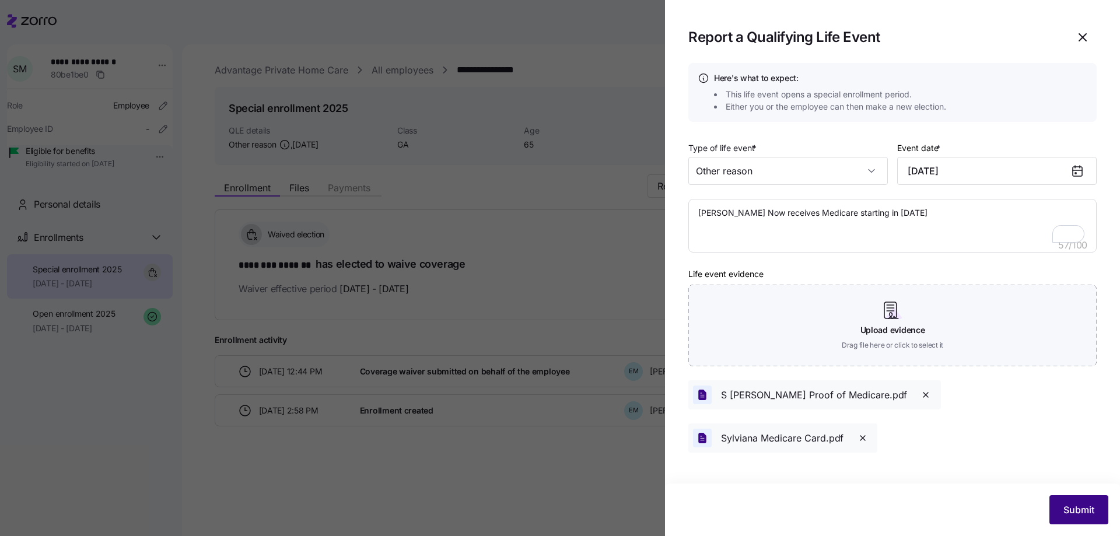
click at [1078, 508] on span "Submit" at bounding box center [1078, 510] width 31 height 14
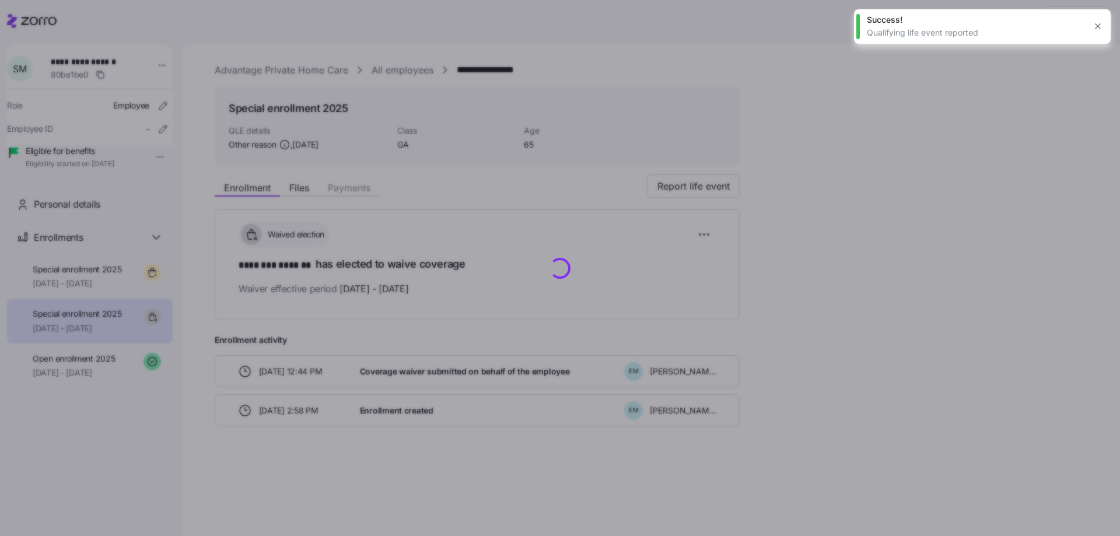
type textarea "x"
